Goal: Transaction & Acquisition: Purchase product/service

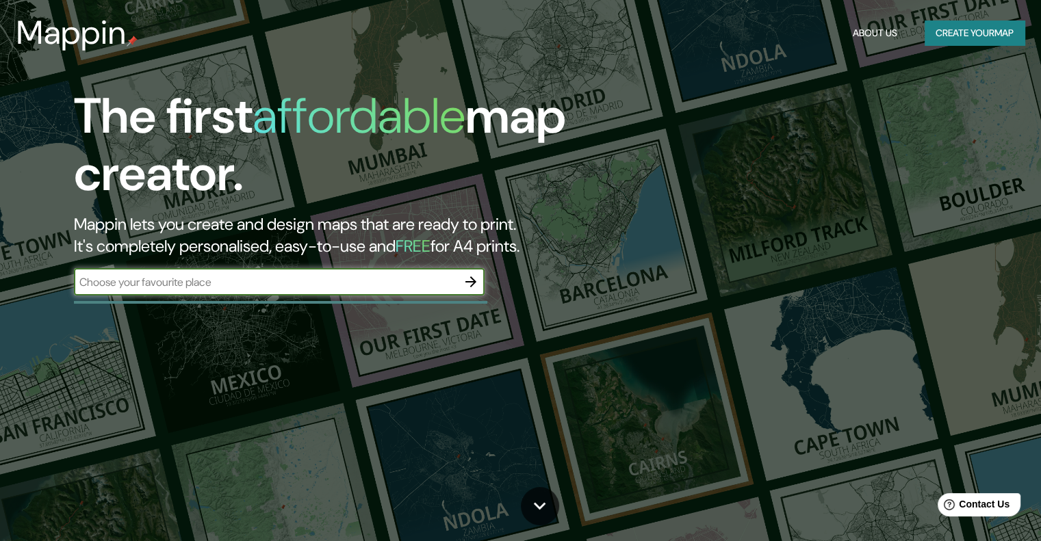
click at [424, 279] on input "text" at bounding box center [265, 282] width 383 height 16
type input "ticul yucatan"
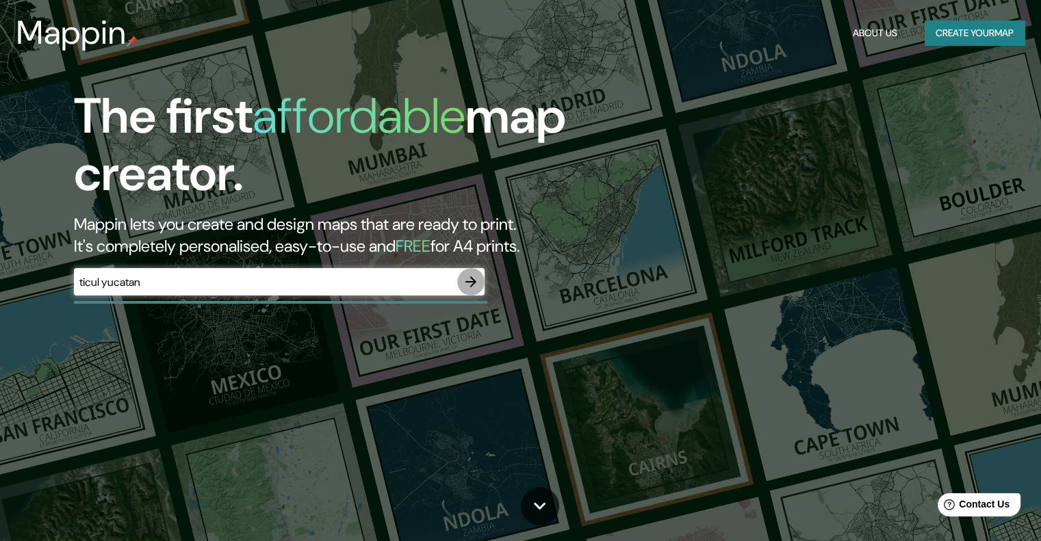
click at [470, 280] on icon "button" at bounding box center [470, 282] width 16 height 16
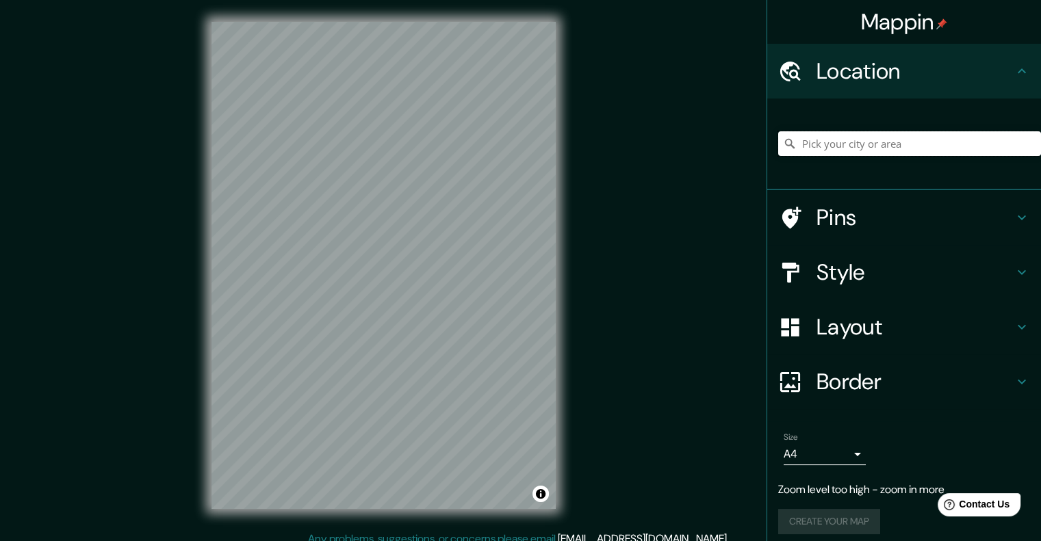
click at [826, 141] on input "Pick your city or area" at bounding box center [909, 143] width 263 height 25
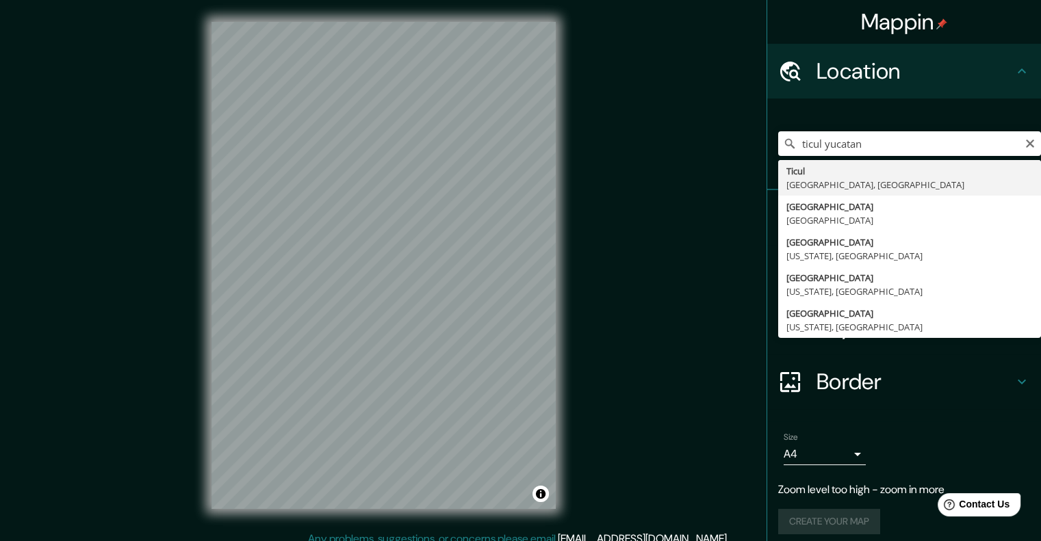
type input "[GEOGRAPHIC_DATA], [GEOGRAPHIC_DATA], [GEOGRAPHIC_DATA]"
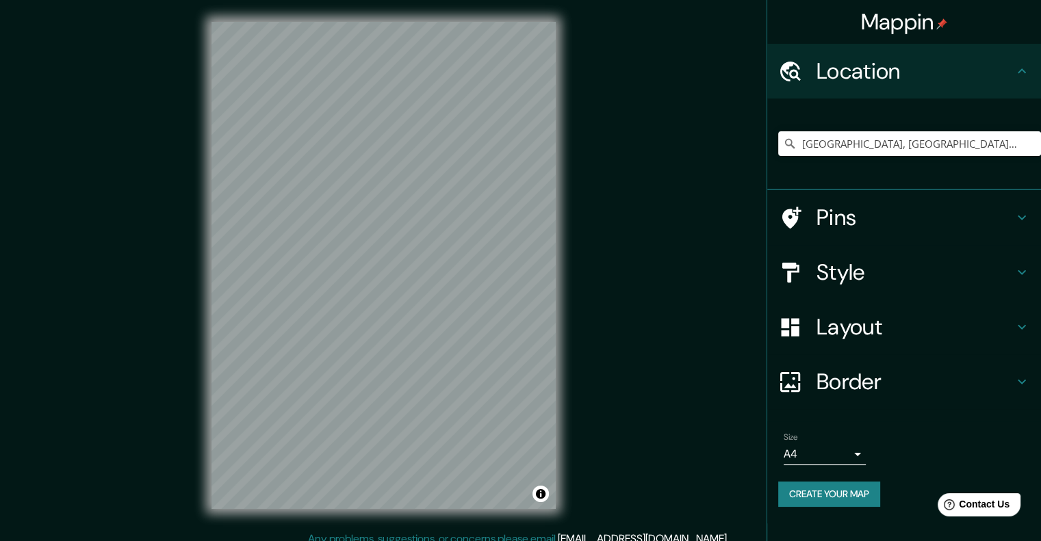
click at [1019, 270] on icon at bounding box center [1021, 272] width 16 height 16
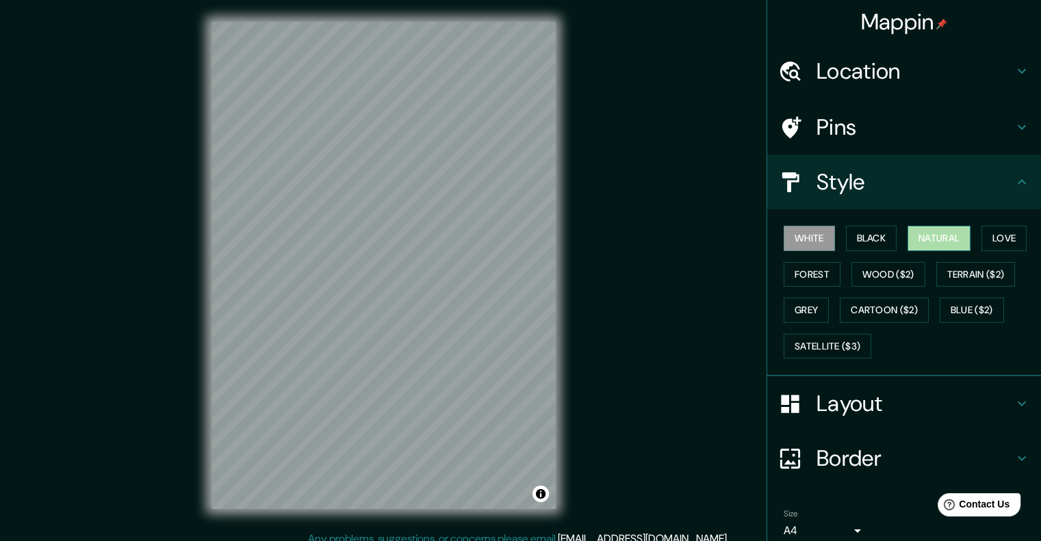
click at [928, 239] on button "Natural" at bounding box center [938, 238] width 63 height 25
click at [880, 270] on button "Wood ($2)" at bounding box center [888, 274] width 74 height 25
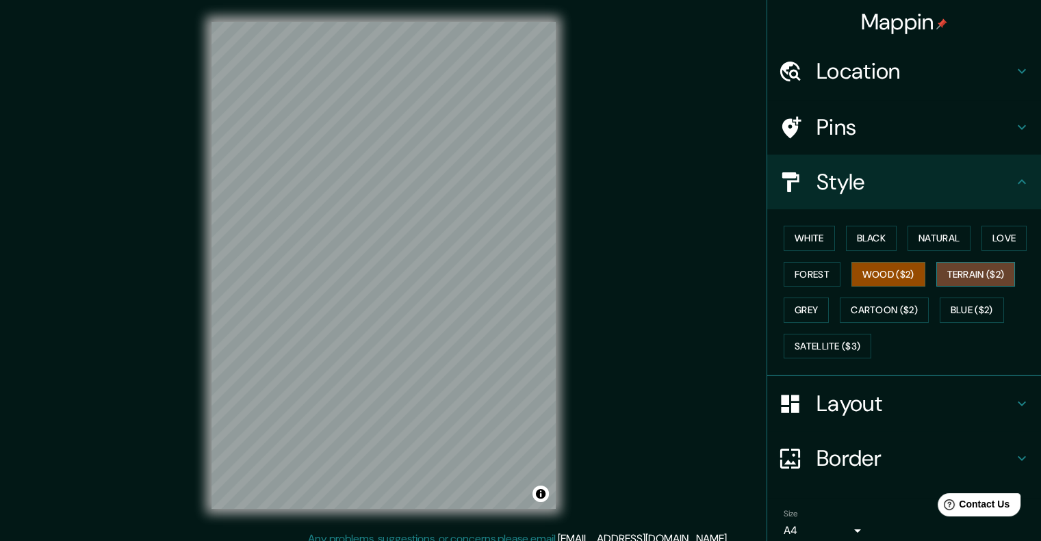
click at [961, 283] on button "Terrain ($2)" at bounding box center [975, 274] width 79 height 25
click at [806, 304] on button "Grey" at bounding box center [805, 310] width 45 height 25
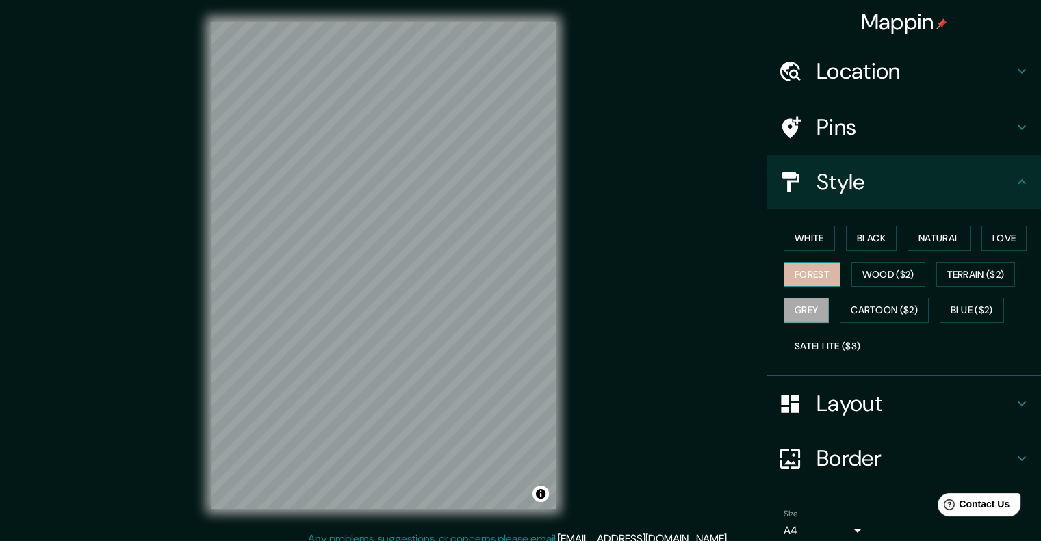
click at [804, 280] on button "Forest" at bounding box center [811, 274] width 57 height 25
click at [993, 243] on button "Love" at bounding box center [1003, 238] width 45 height 25
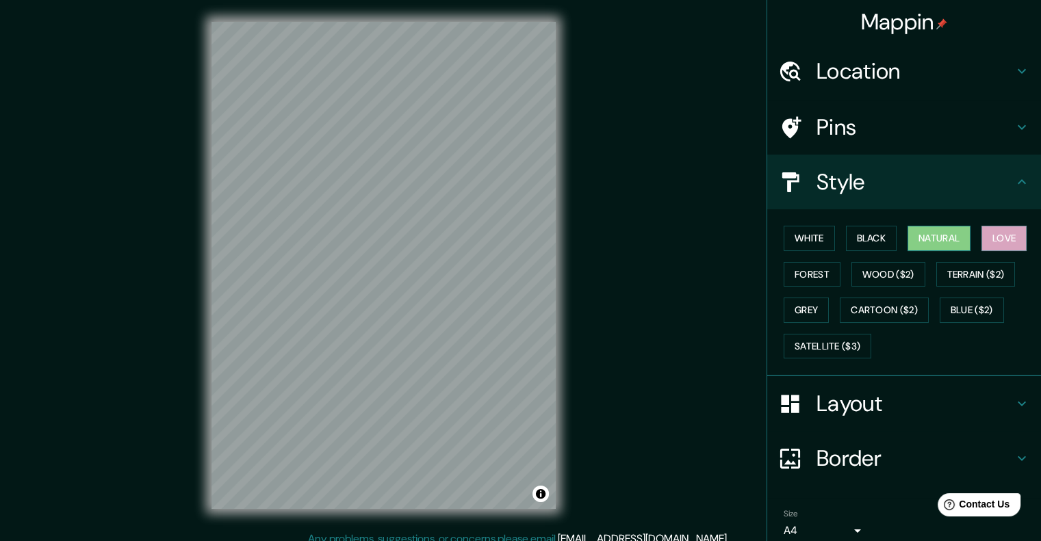
click at [924, 239] on button "Natural" at bounding box center [938, 238] width 63 height 25
click at [846, 246] on button "Black" at bounding box center [871, 238] width 51 height 25
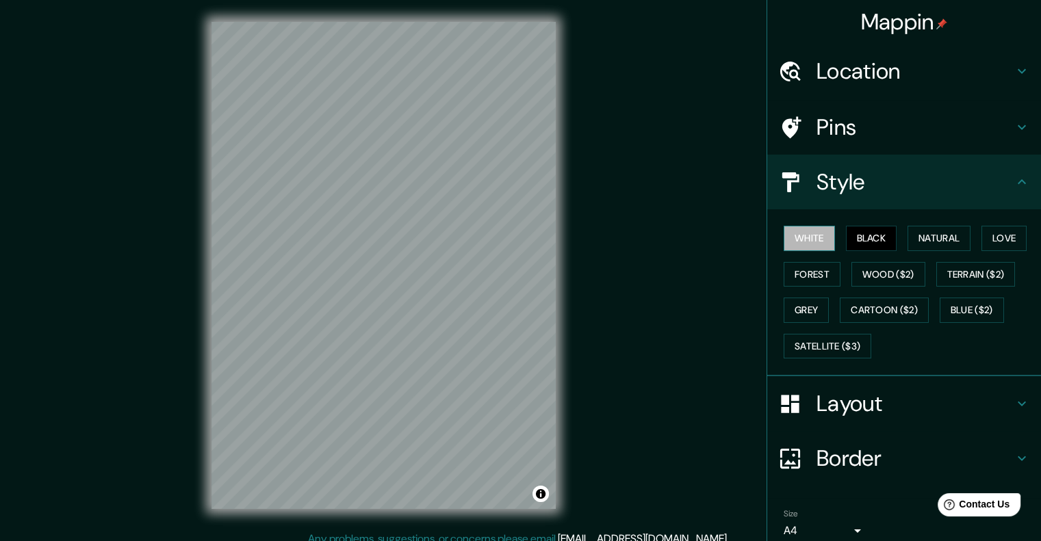
click at [804, 246] on button "White" at bounding box center [808, 238] width 51 height 25
click at [861, 313] on button "Cartoon ($2)" at bounding box center [883, 310] width 89 height 25
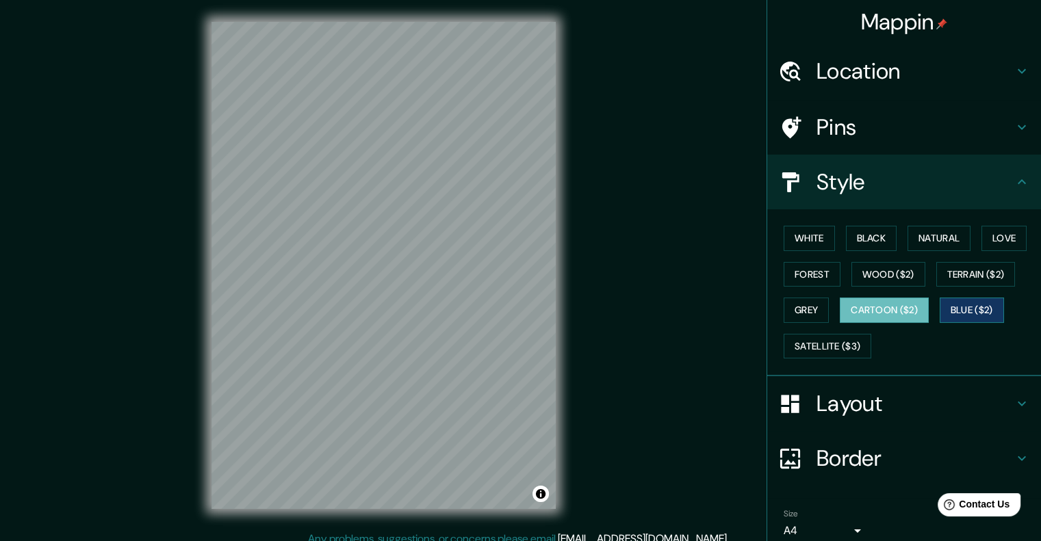
click at [959, 299] on button "Blue ($2)" at bounding box center [971, 310] width 64 height 25
click at [815, 338] on button "Satellite ($3)" at bounding box center [827, 346] width 88 height 25
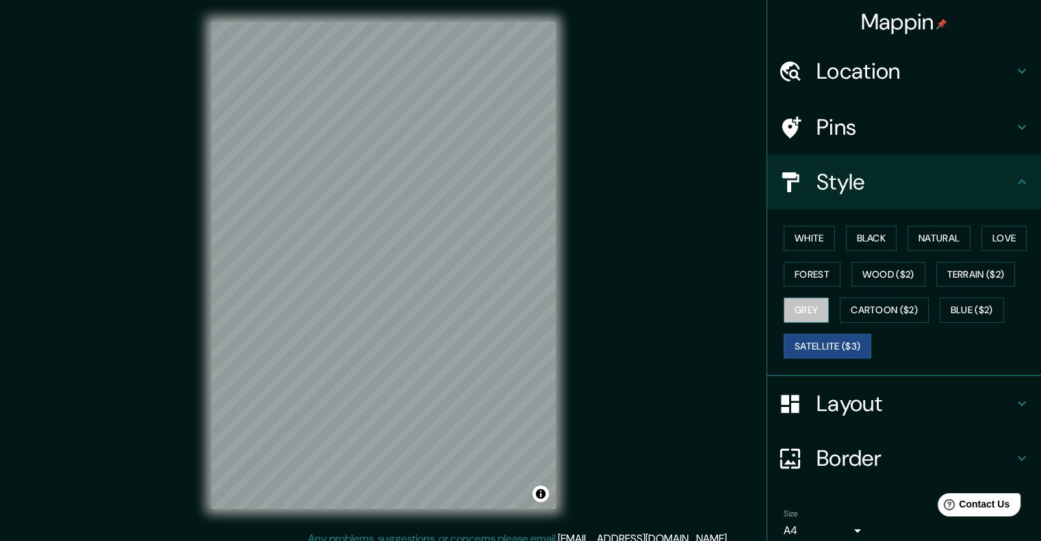
click at [795, 315] on button "Grey" at bounding box center [805, 310] width 45 height 25
click at [879, 274] on button "Wood ($2)" at bounding box center [888, 274] width 74 height 25
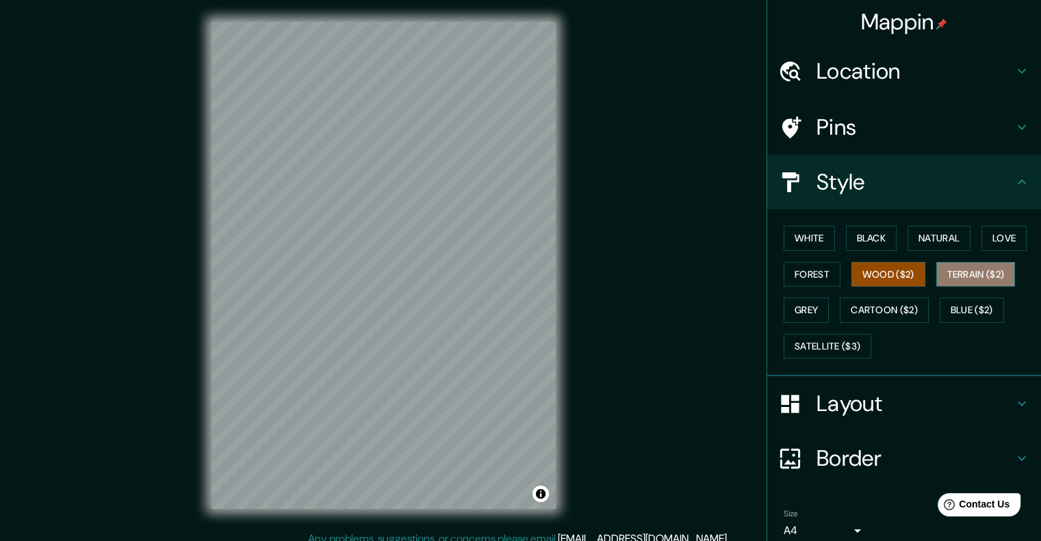
click at [964, 273] on button "Terrain ($2)" at bounding box center [975, 274] width 79 height 25
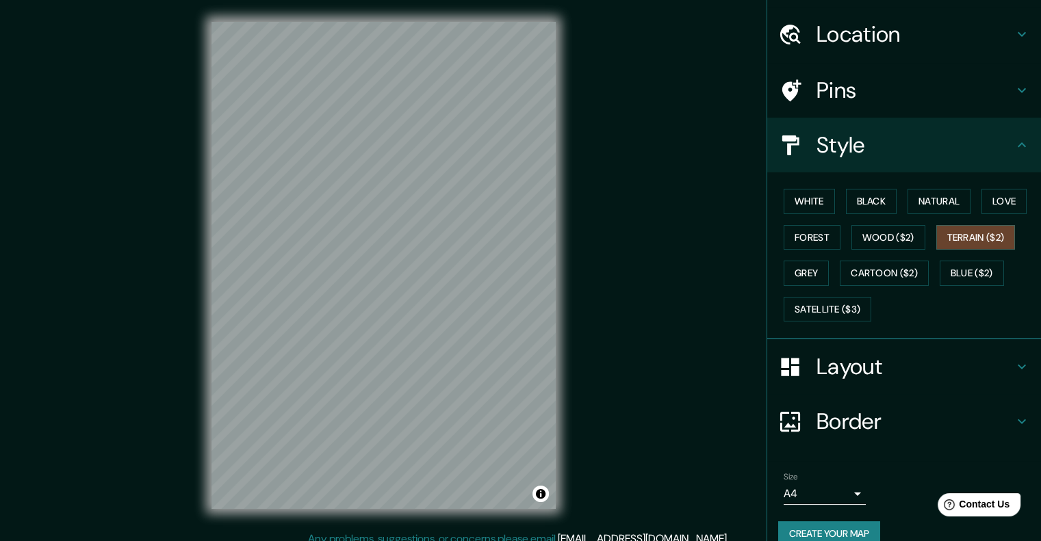
scroll to position [56, 0]
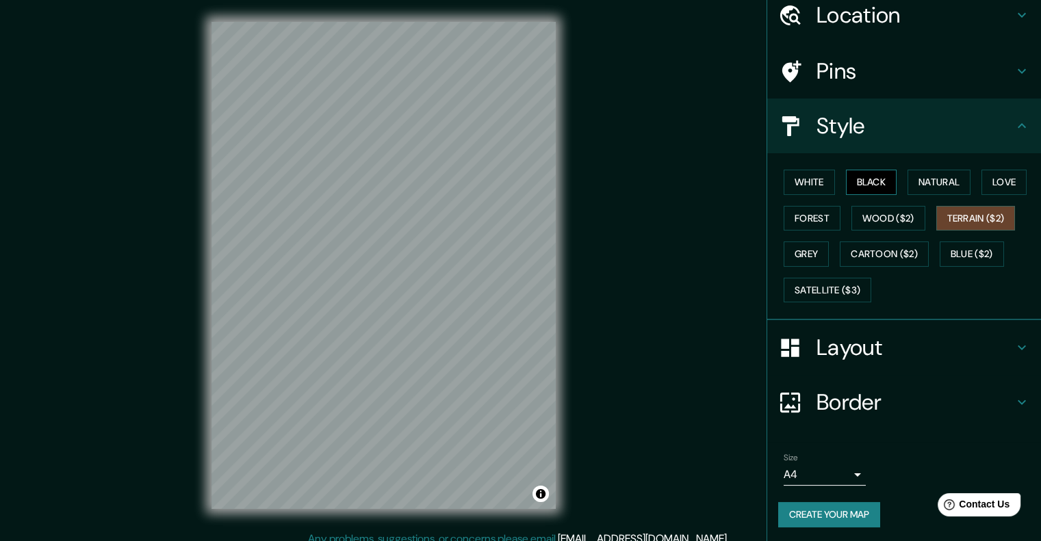
click at [865, 190] on button "Black" at bounding box center [871, 182] width 51 height 25
click at [919, 188] on button "Natural" at bounding box center [938, 182] width 63 height 25
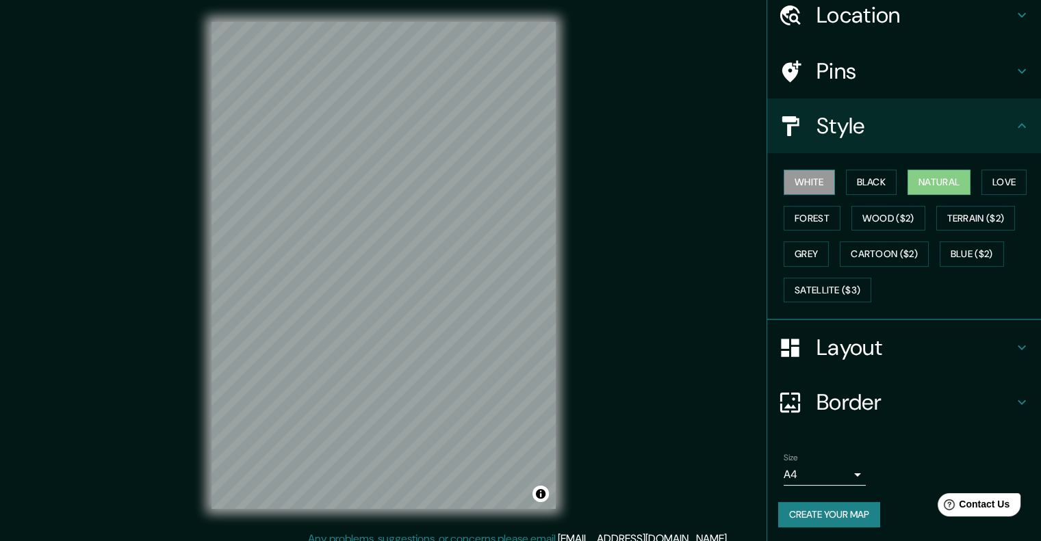
click at [803, 183] on button "White" at bounding box center [808, 182] width 51 height 25
click at [929, 177] on button "Natural" at bounding box center [938, 182] width 63 height 25
click at [802, 177] on button "White" at bounding box center [808, 182] width 51 height 25
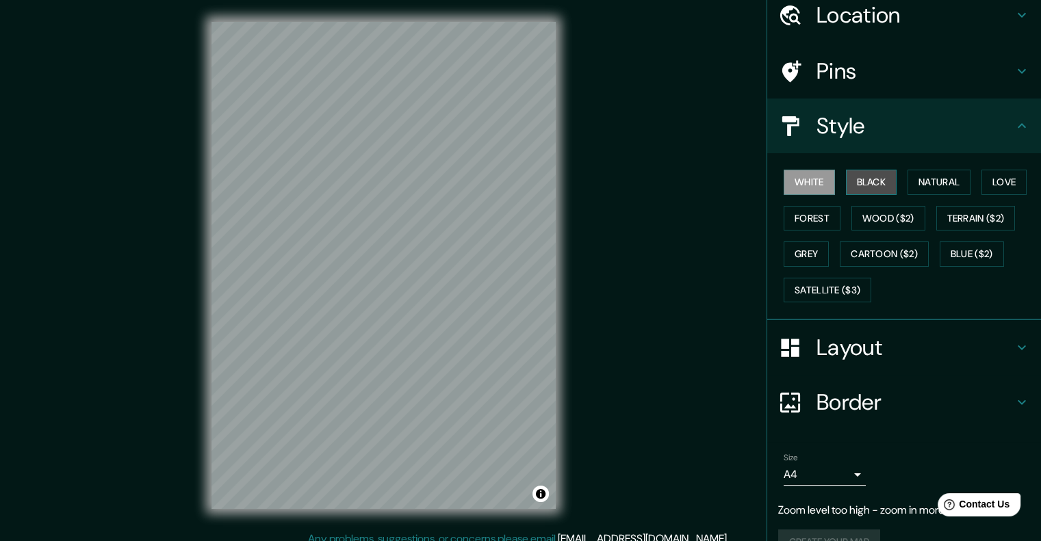
click at [846, 172] on button "Black" at bounding box center [871, 182] width 51 height 25
click at [987, 174] on button "Love" at bounding box center [1003, 182] width 45 height 25
click at [821, 224] on button "Forest" at bounding box center [811, 218] width 57 height 25
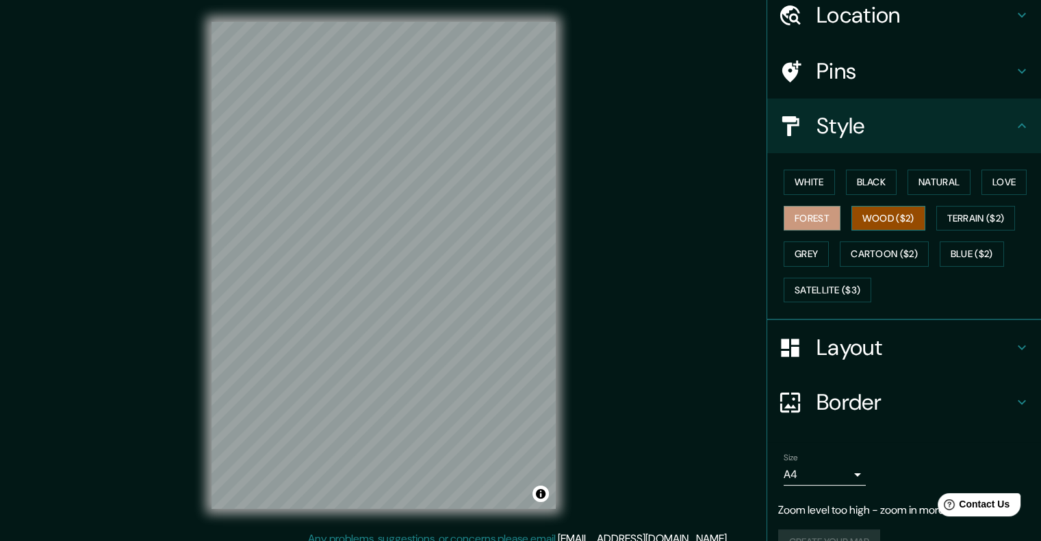
click at [854, 220] on button "Wood ($2)" at bounding box center [888, 218] width 74 height 25
click at [980, 216] on button "Terrain ($2)" at bounding box center [975, 218] width 79 height 25
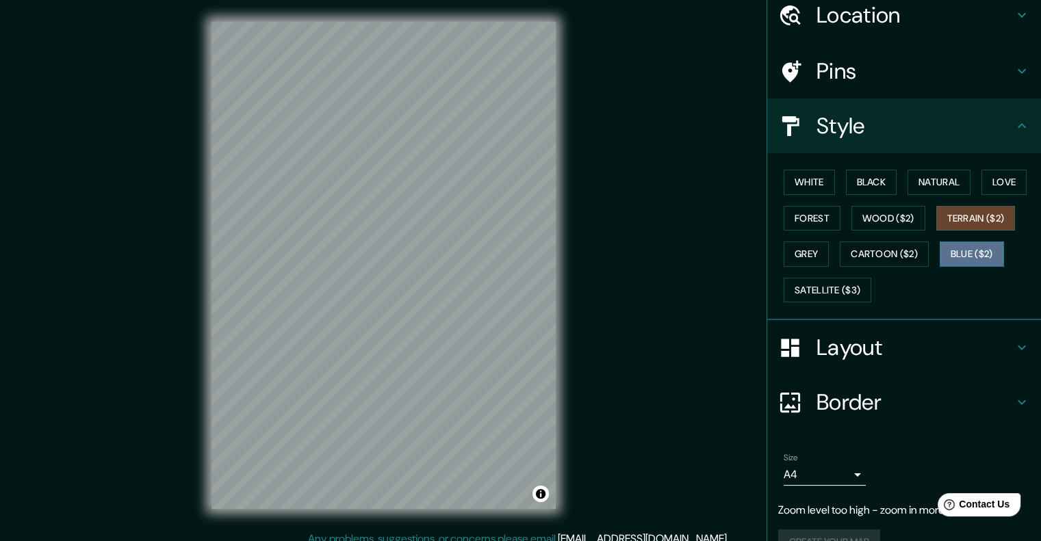
click at [966, 245] on button "Blue ($2)" at bounding box center [971, 254] width 64 height 25
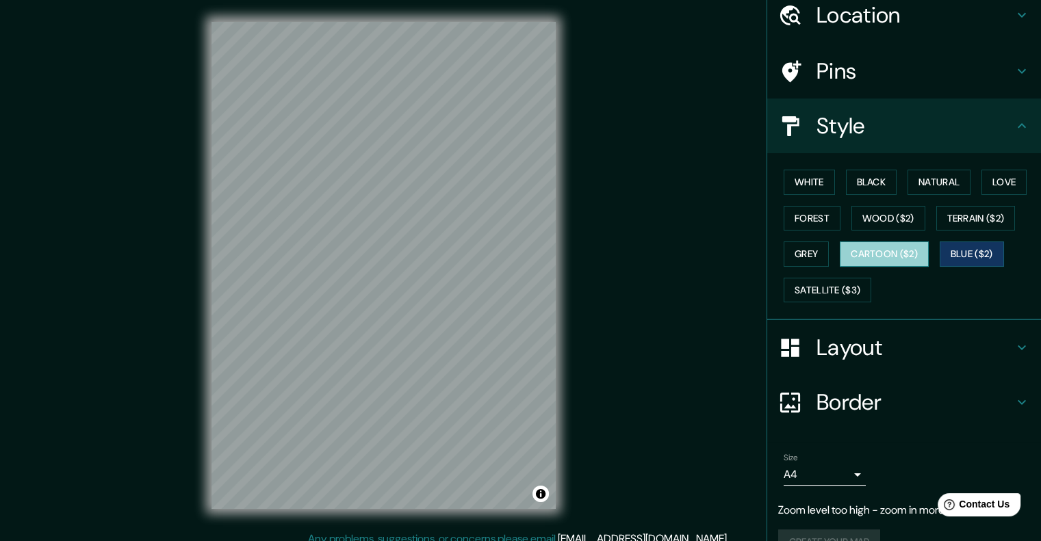
click at [902, 257] on button "Cartoon ($2)" at bounding box center [883, 254] width 89 height 25
click at [785, 244] on button "Grey" at bounding box center [805, 254] width 45 height 25
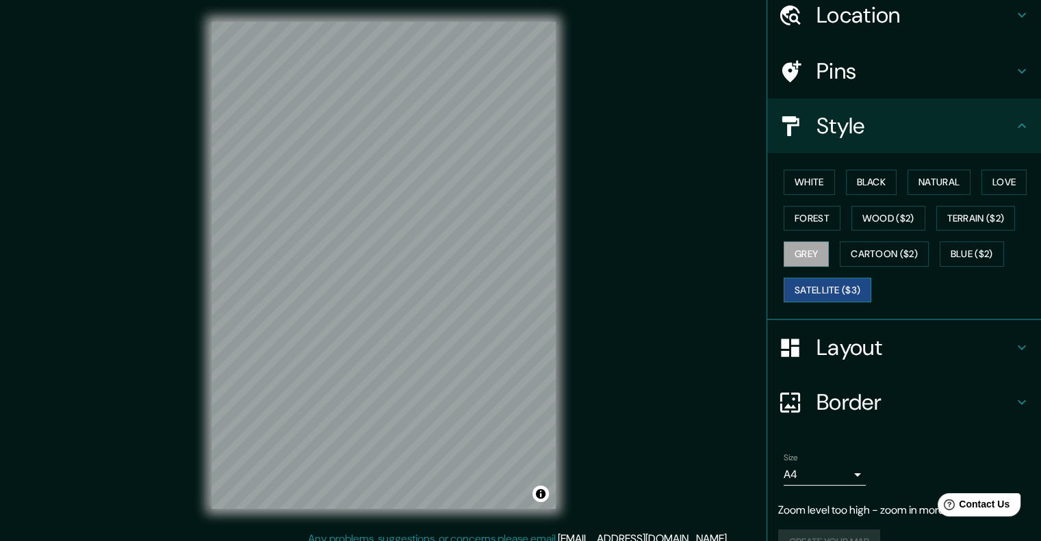
click at [806, 281] on button "Satellite ($3)" at bounding box center [827, 290] width 88 height 25
click at [826, 354] on h4 "Layout" at bounding box center [914, 347] width 197 height 27
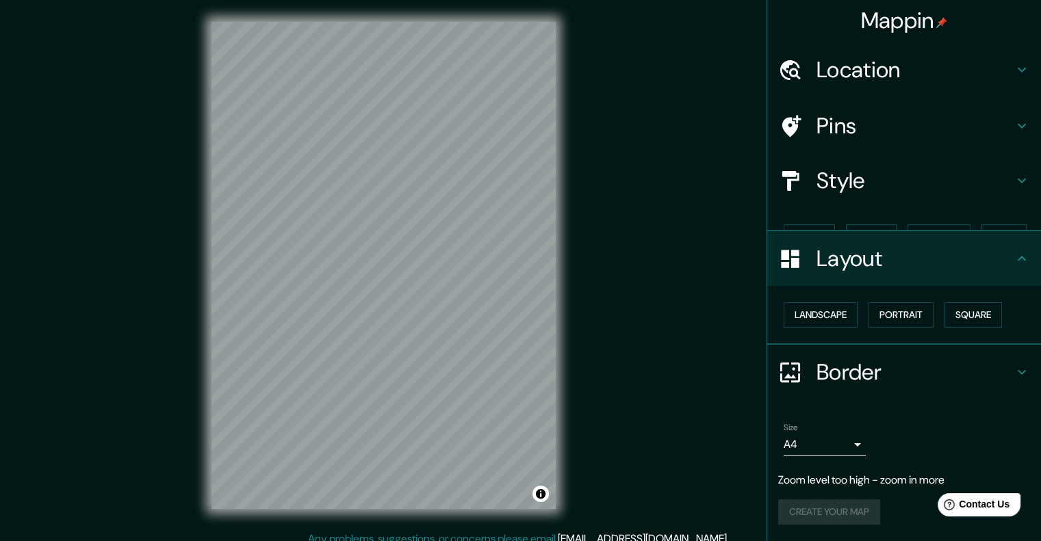
scroll to position [0, 0]
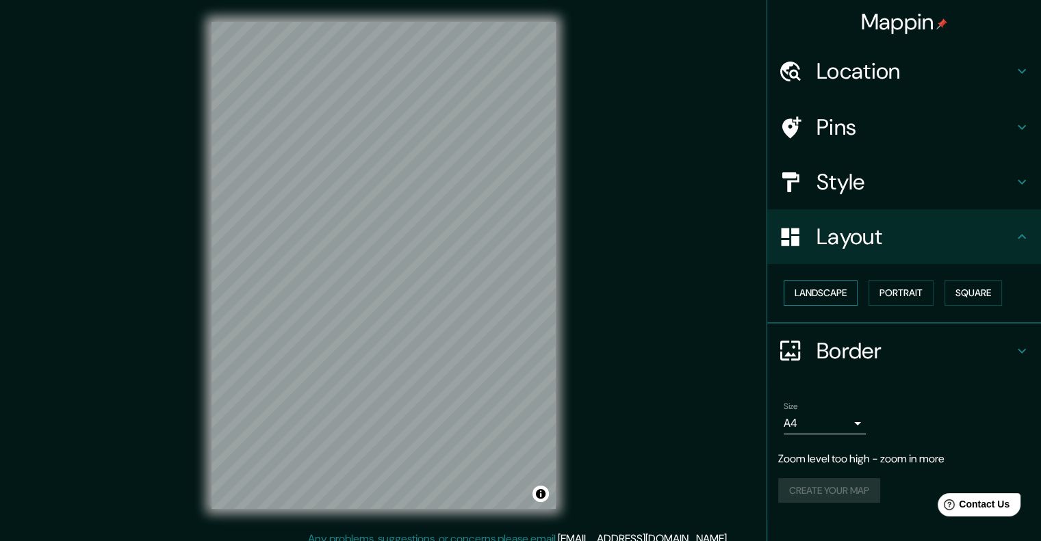
click at [848, 300] on button "Landscape" at bounding box center [820, 292] width 74 height 25
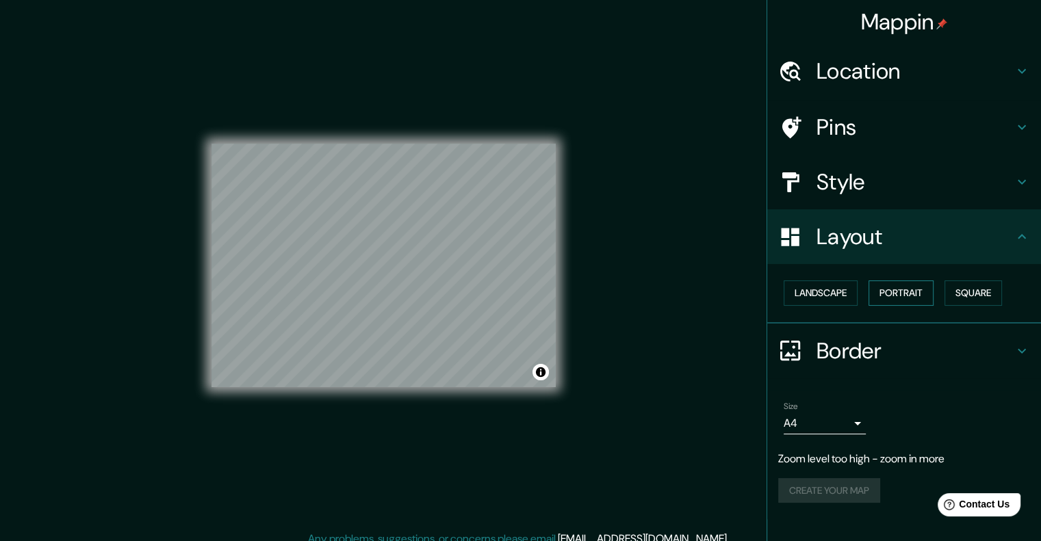
click at [904, 292] on button "Portrait" at bounding box center [900, 292] width 65 height 25
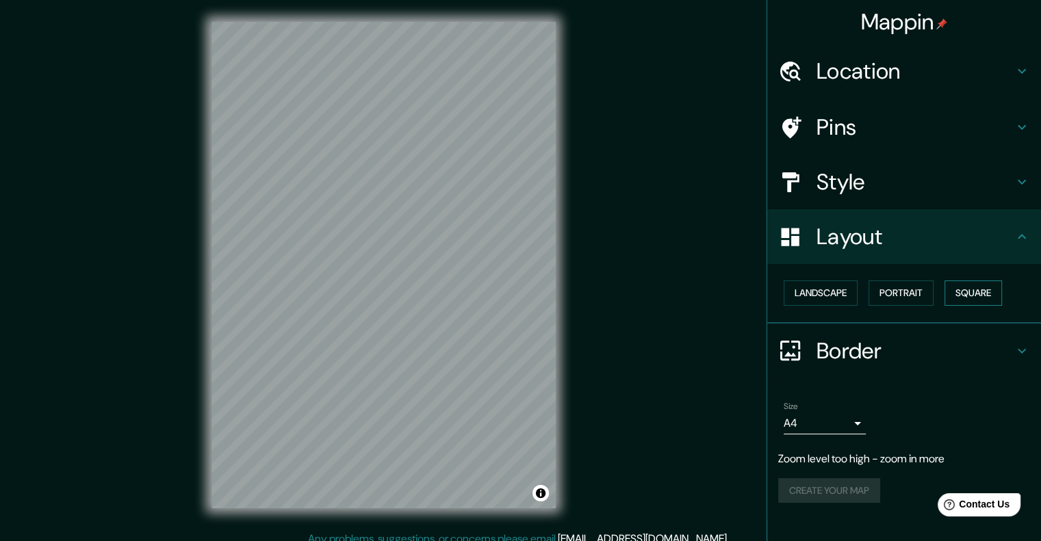
click at [965, 290] on button "Square" at bounding box center [972, 292] width 57 height 25
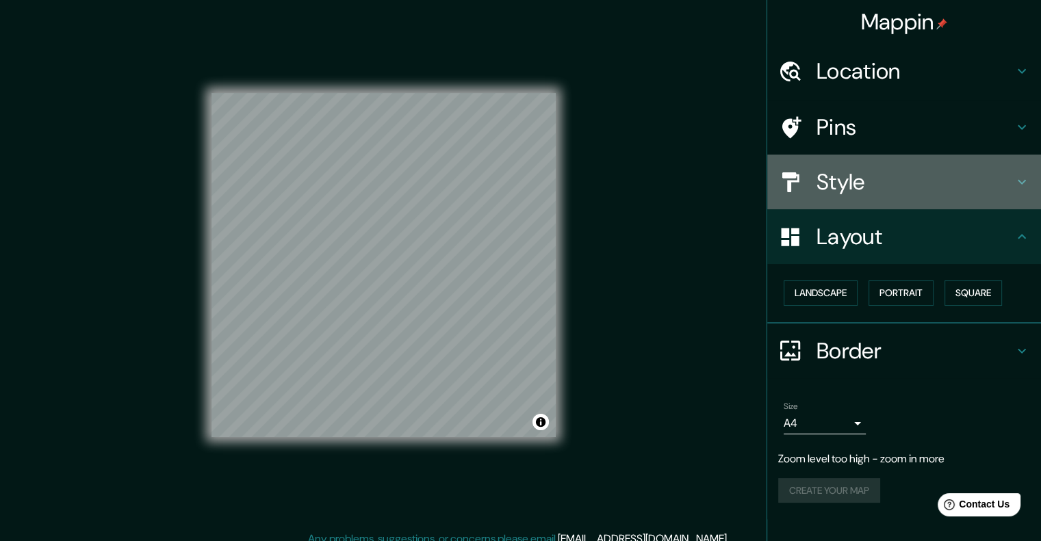
click at [863, 177] on h4 "Style" at bounding box center [914, 181] width 197 height 27
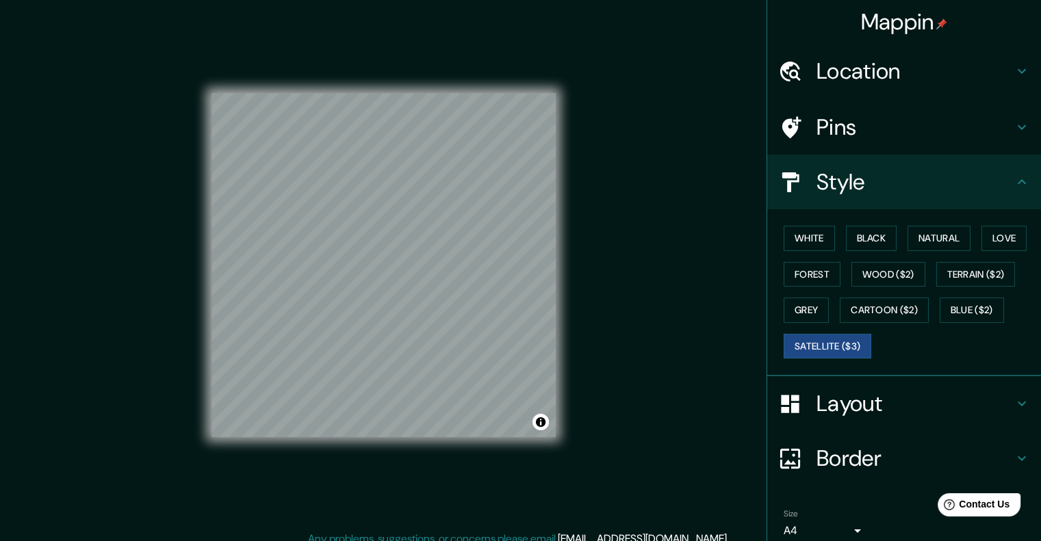
click at [779, 224] on div "White Black Natural Love Forest Wood ($2) Terrain ($2) Grey Cartoon ($2) Blue (…" at bounding box center [909, 292] width 263 height 144
click at [792, 234] on button "White" at bounding box center [808, 238] width 51 height 25
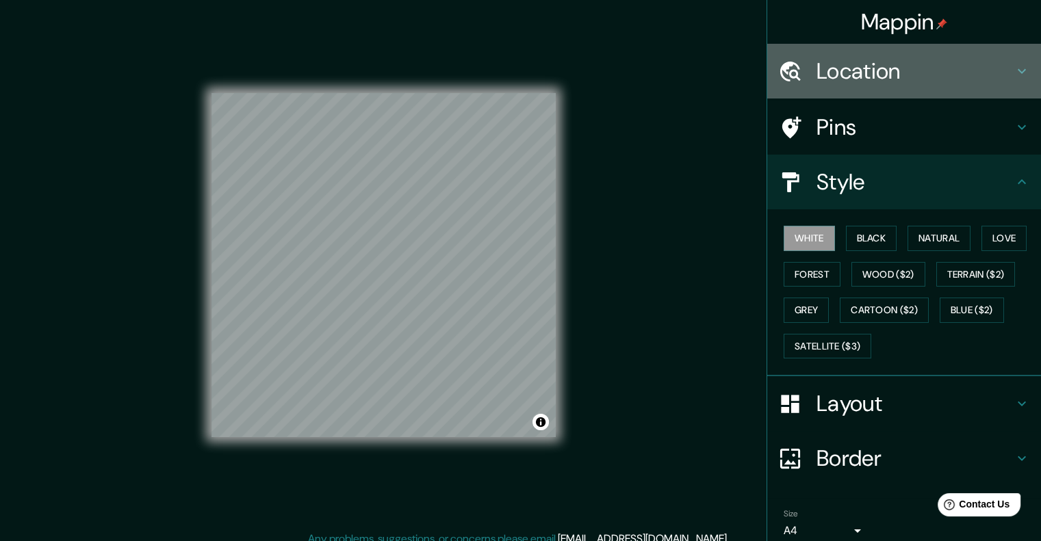
click at [878, 66] on h4 "Location" at bounding box center [914, 70] width 197 height 27
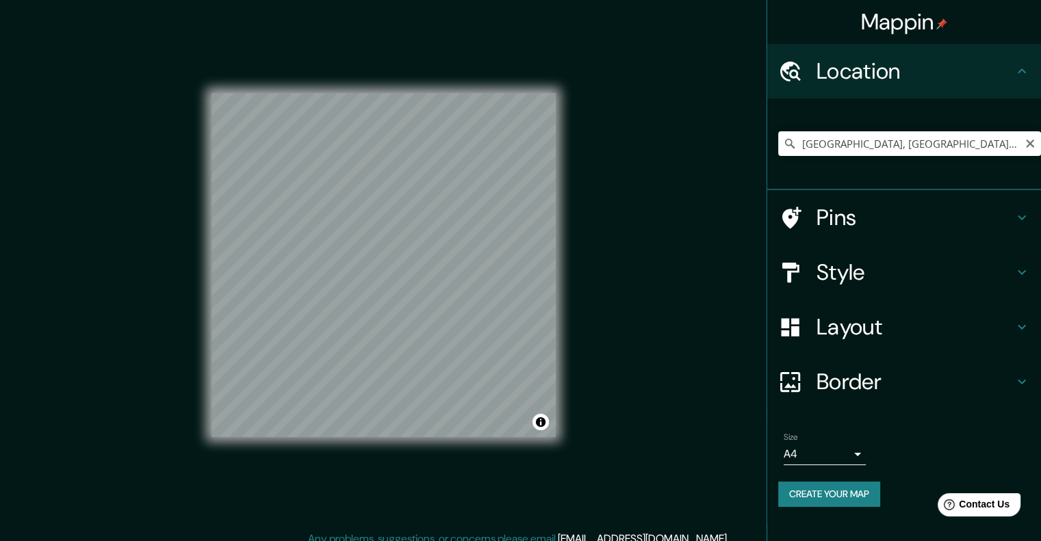
click at [792, 147] on icon at bounding box center [790, 144] width 10 height 10
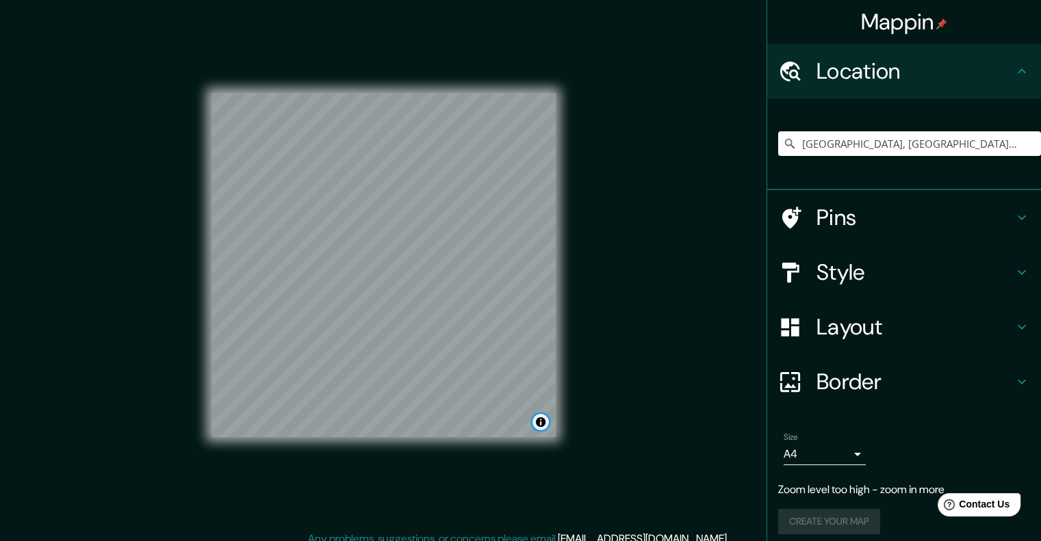
click at [540, 420] on button "Toggle attribution" at bounding box center [540, 422] width 16 height 16
click at [540, 421] on button "Toggle attribution" at bounding box center [540, 422] width 16 height 16
